Goal: Information Seeking & Learning: Learn about a topic

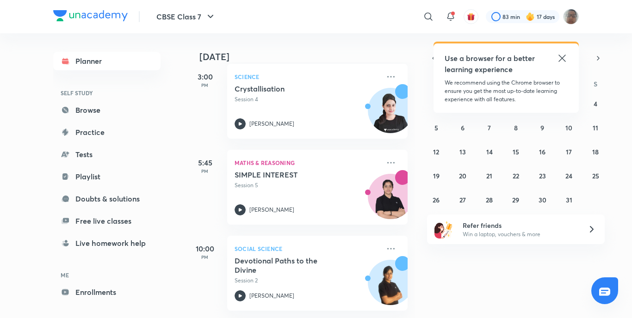
scroll to position [231, 0]
click at [242, 121] on icon at bounding box center [239, 123] width 11 height 11
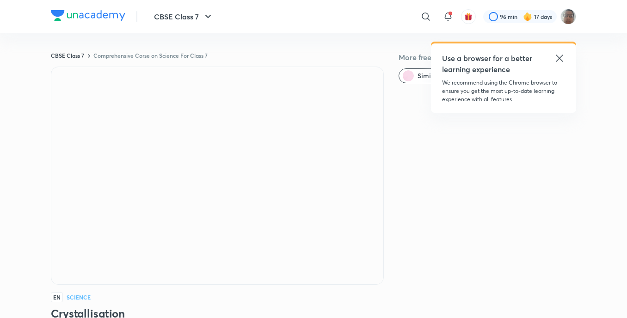
click at [552, 123] on div "More free classes Similar classes by Neha Saini" at bounding box center [488, 224] width 178 height 345
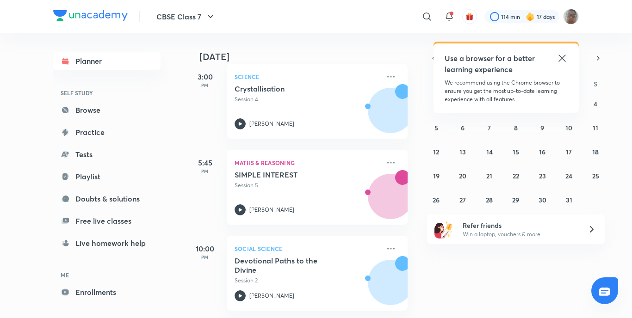
scroll to position [232, 0]
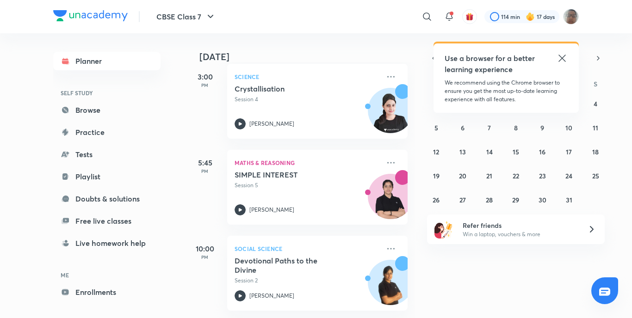
scroll to position [232, 0]
